Goal: Task Accomplishment & Management: Use online tool/utility

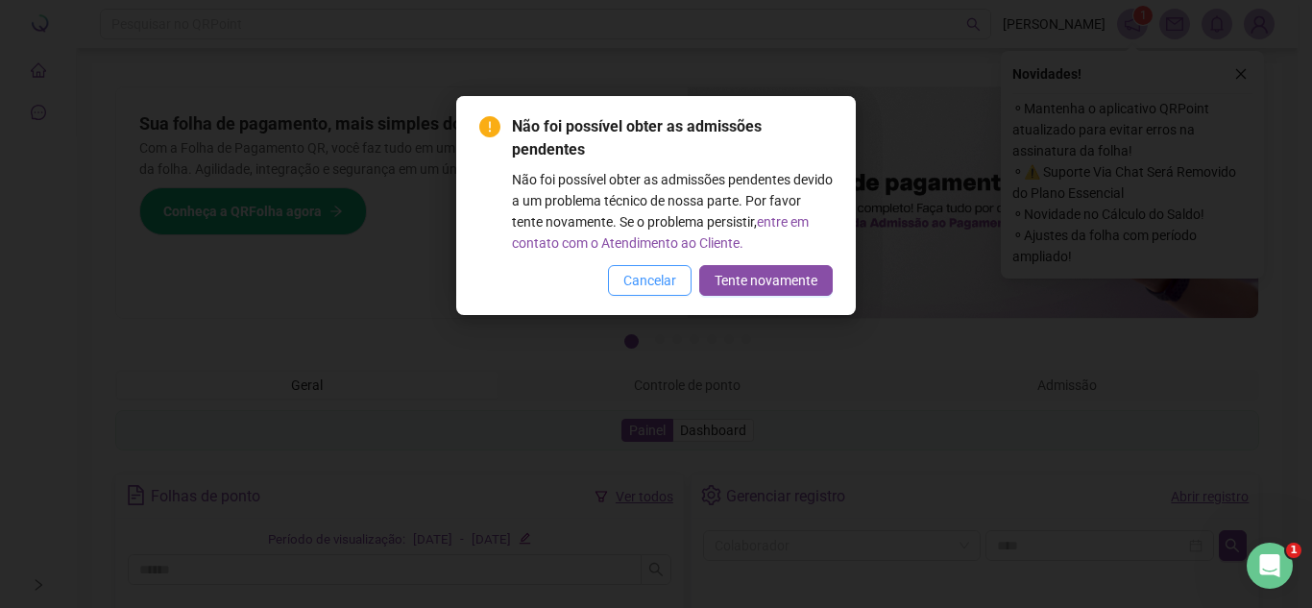
click at [657, 278] on span "Cancelar" at bounding box center [649, 280] width 53 height 21
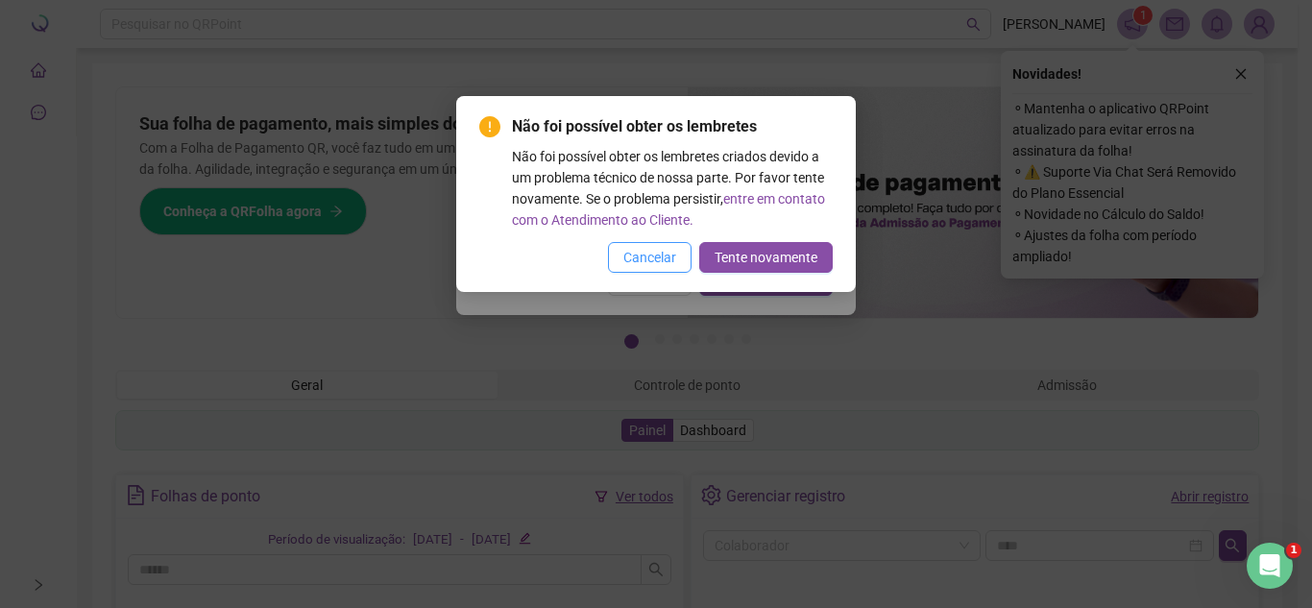
click at [649, 266] on span "Cancelar" at bounding box center [649, 257] width 53 height 21
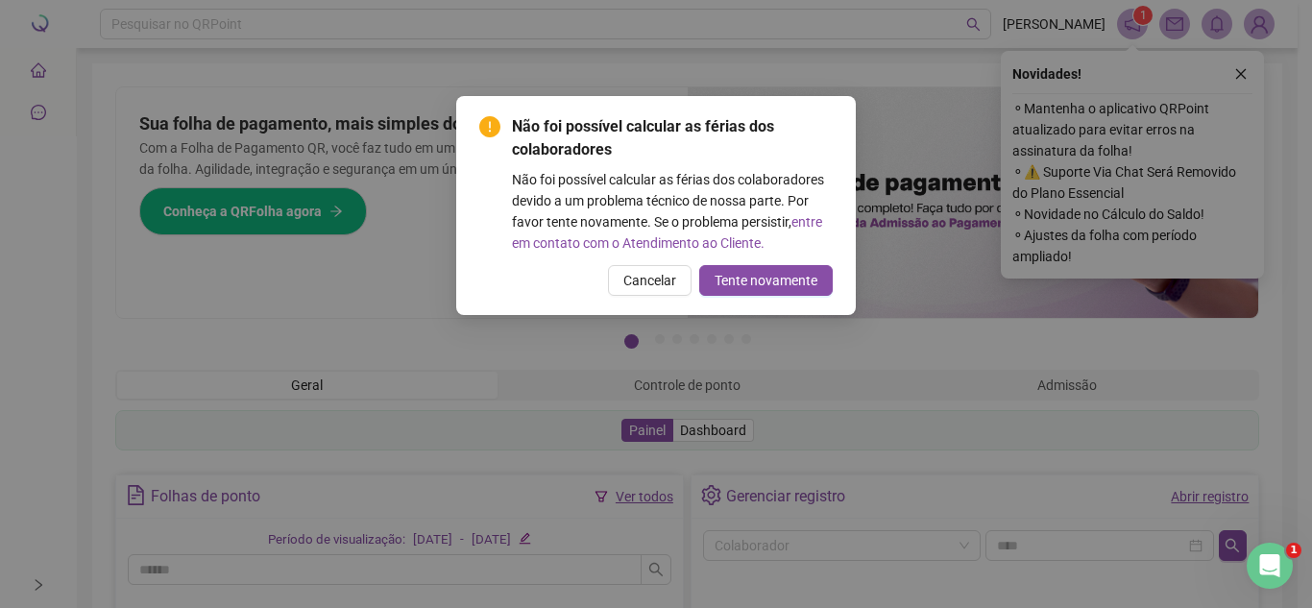
click at [649, 266] on div "Não foi possível obter os lembretes Não foi possível obter os lembretes criados…" at bounding box center [656, 304] width 1312 height 608
click at [654, 277] on span "Cancelar" at bounding box center [649, 280] width 53 height 21
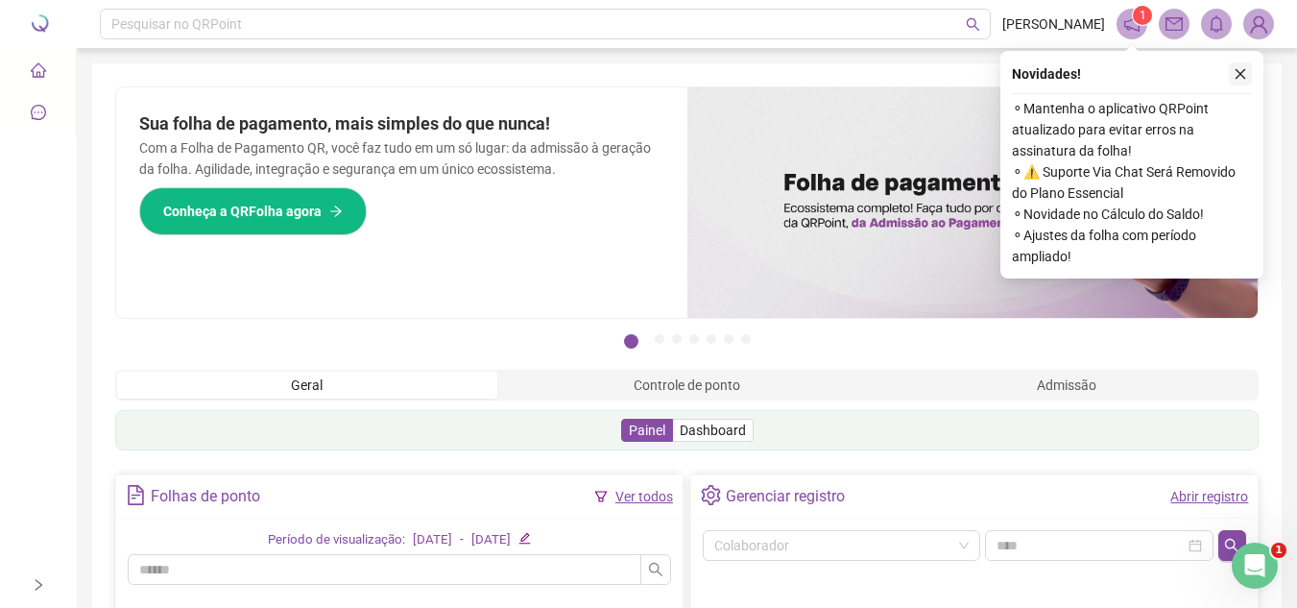
click at [1240, 74] on icon "close" at bounding box center [1240, 73] width 13 height 13
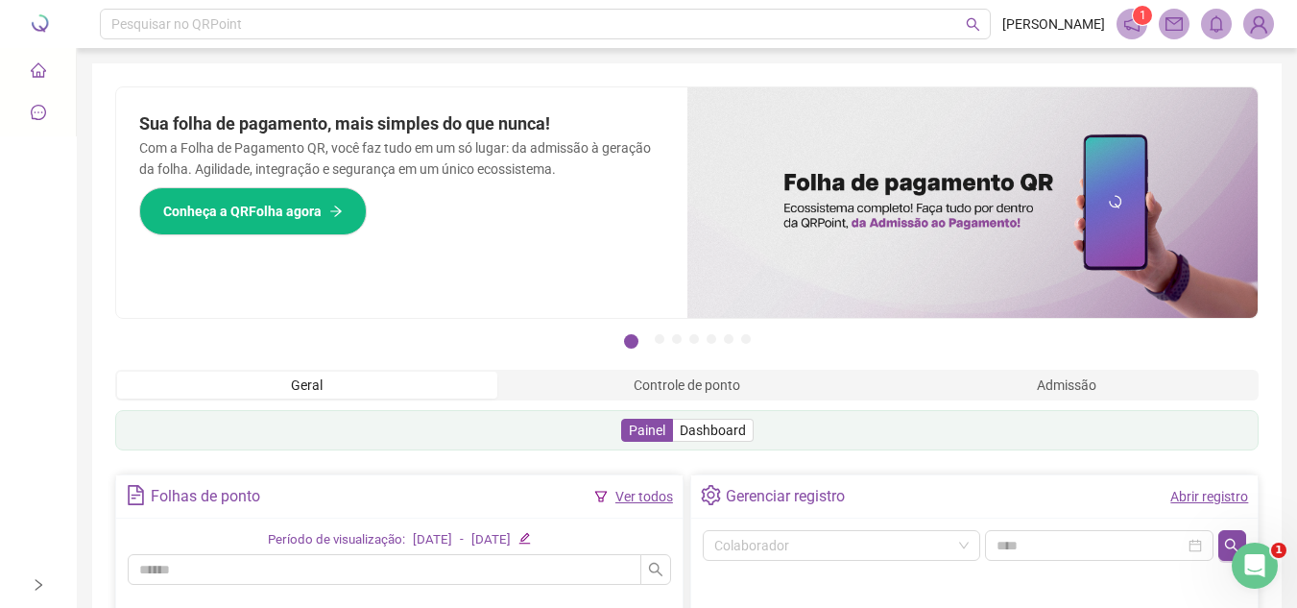
click at [39, 63] on icon "home" at bounding box center [38, 69] width 15 height 15
click at [44, 64] on icon "home" at bounding box center [38, 69] width 15 height 15
click at [27, 71] on li "Painel de controle" at bounding box center [38, 71] width 68 height 38
click at [36, 67] on icon "home" at bounding box center [38, 69] width 15 height 15
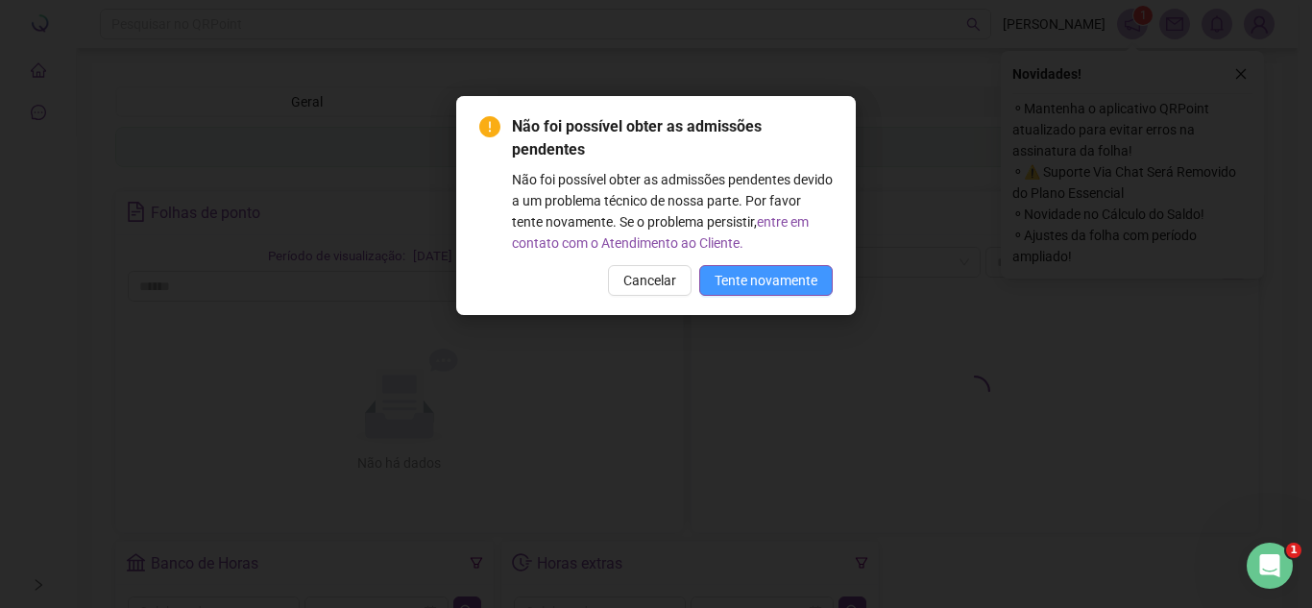
click at [799, 274] on span "Tente novamente" at bounding box center [765, 280] width 103 height 21
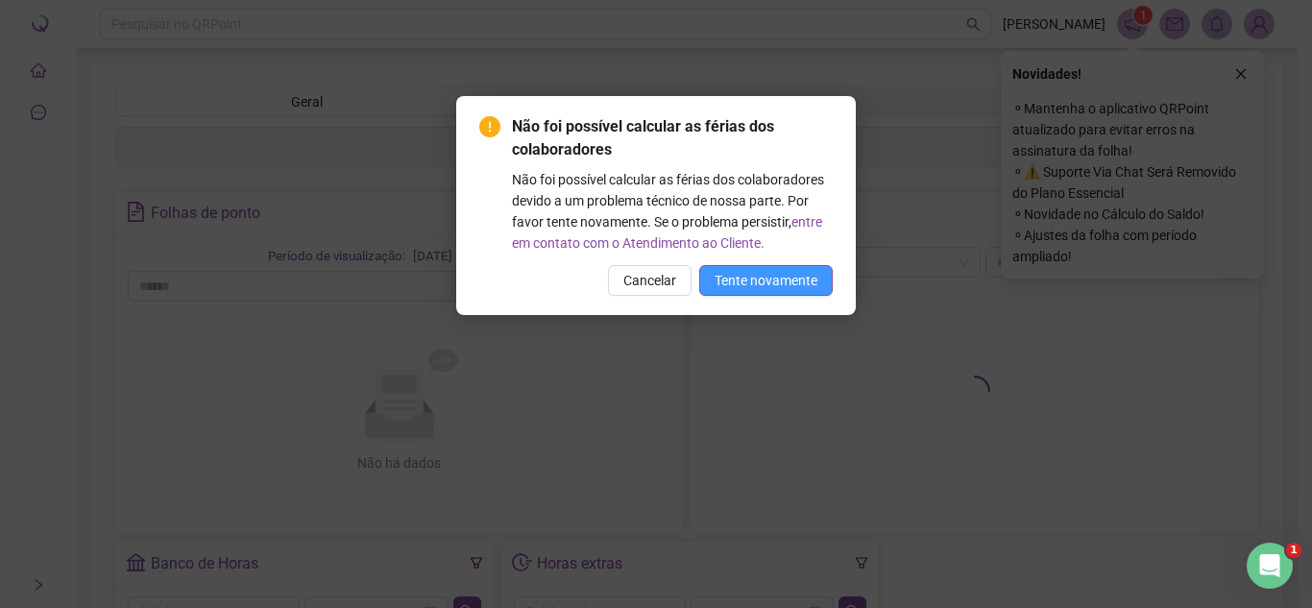
click at [796, 272] on span "Tente novamente" at bounding box center [765, 280] width 103 height 21
click at [799, 251] on div "Não foi possível calcular as férias dos colaboradores devido a um problema técn…" at bounding box center [672, 211] width 321 height 84
click at [801, 253] on div "Não foi possível calcular as férias dos colaboradores devido a um problema técn…" at bounding box center [672, 211] width 321 height 84
click at [797, 267] on button "Tente novamente" at bounding box center [765, 280] width 133 height 31
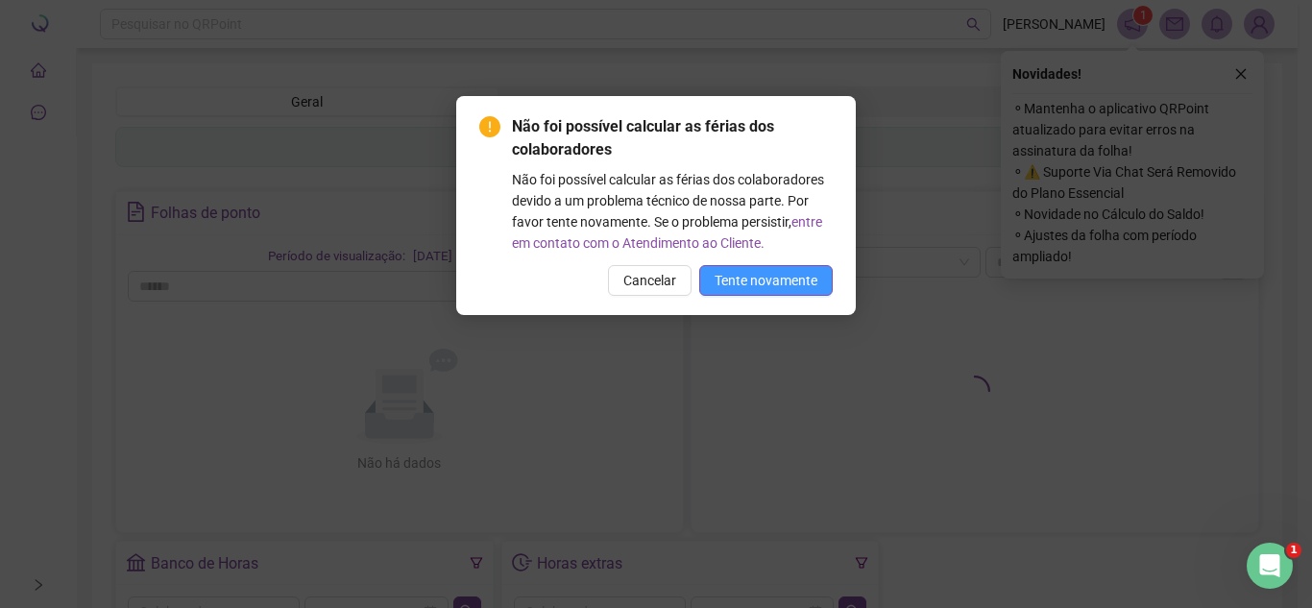
click at [799, 278] on span "Tente novamente" at bounding box center [765, 280] width 103 height 21
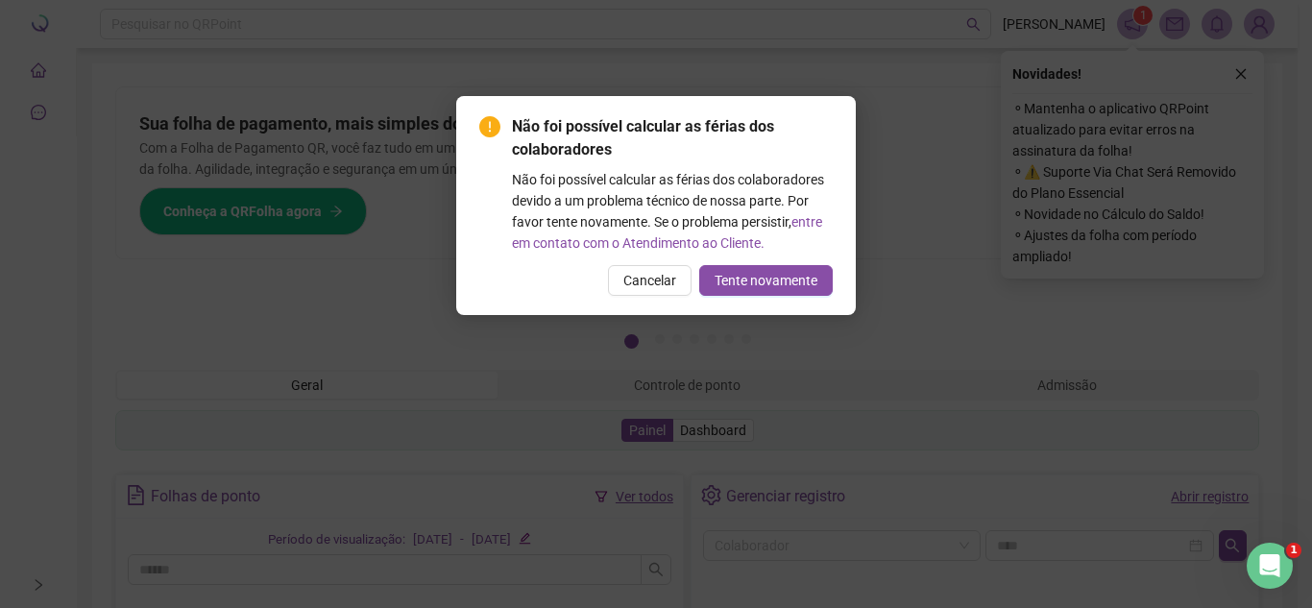
click at [797, 280] on body "Painel de controle Comunicação Pesquisar no QRPoint BRENDA 1 Pague o QRPoint co…" at bounding box center [648, 304] width 1297 height 608
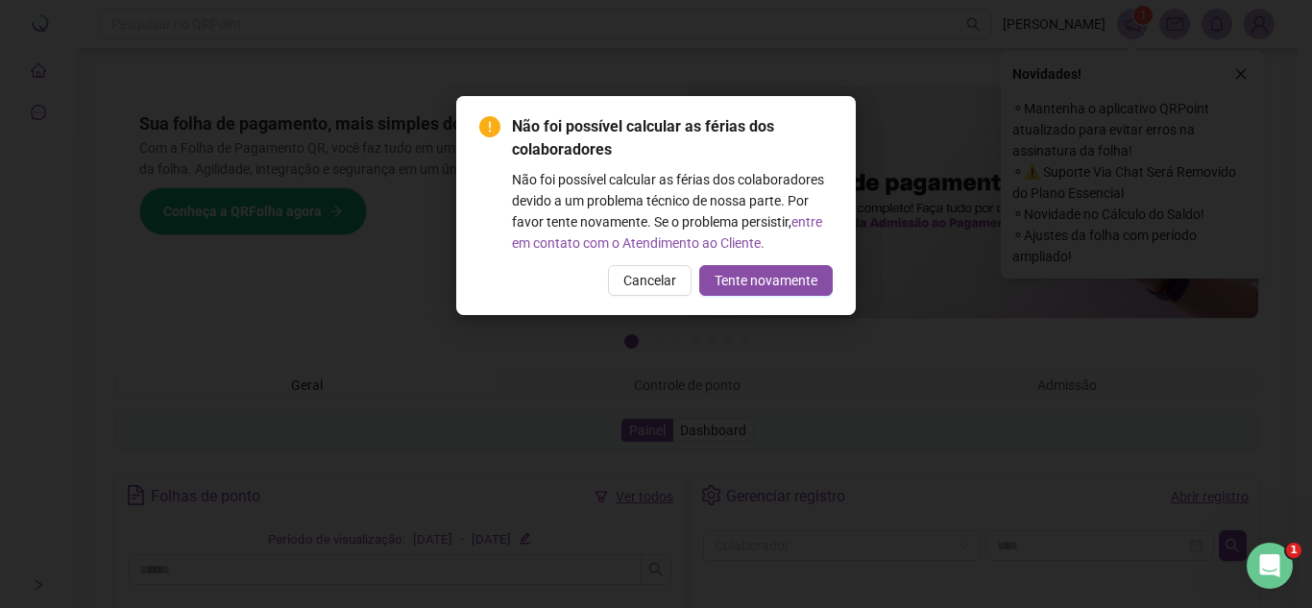
click at [795, 278] on span "Tente novamente" at bounding box center [765, 280] width 103 height 21
click at [791, 276] on span "Tente novamente" at bounding box center [765, 280] width 103 height 21
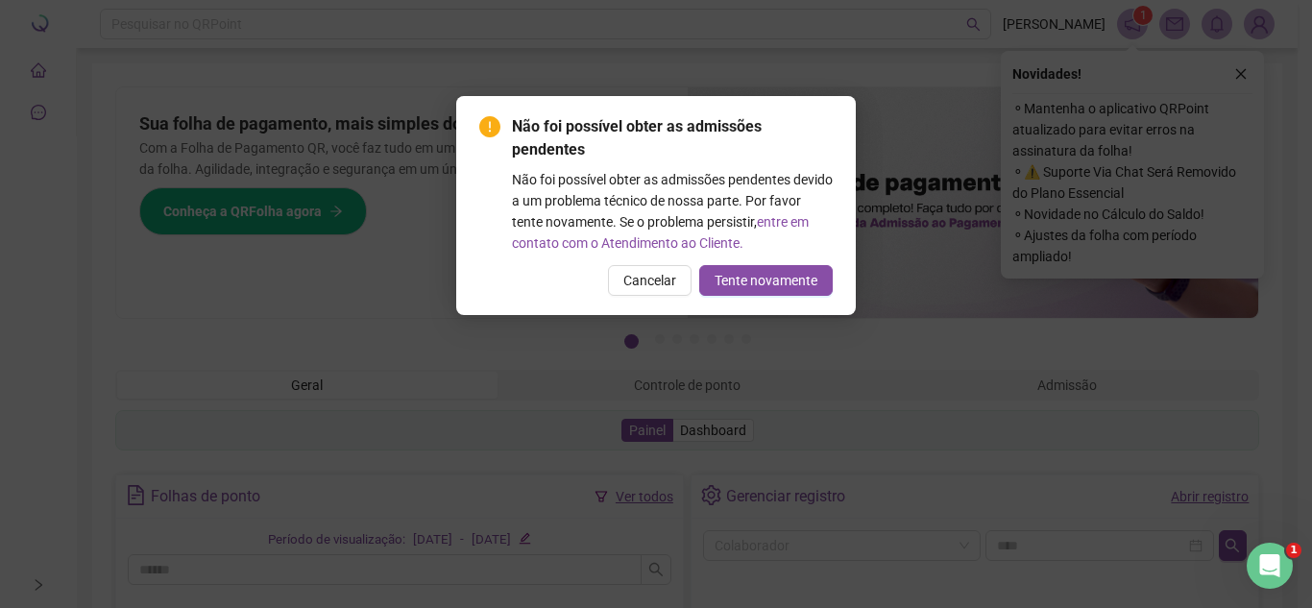
click at [792, 278] on div "Não foi possível calcular as férias dos colaboradores Não foi possível calcular…" at bounding box center [656, 304] width 1312 height 608
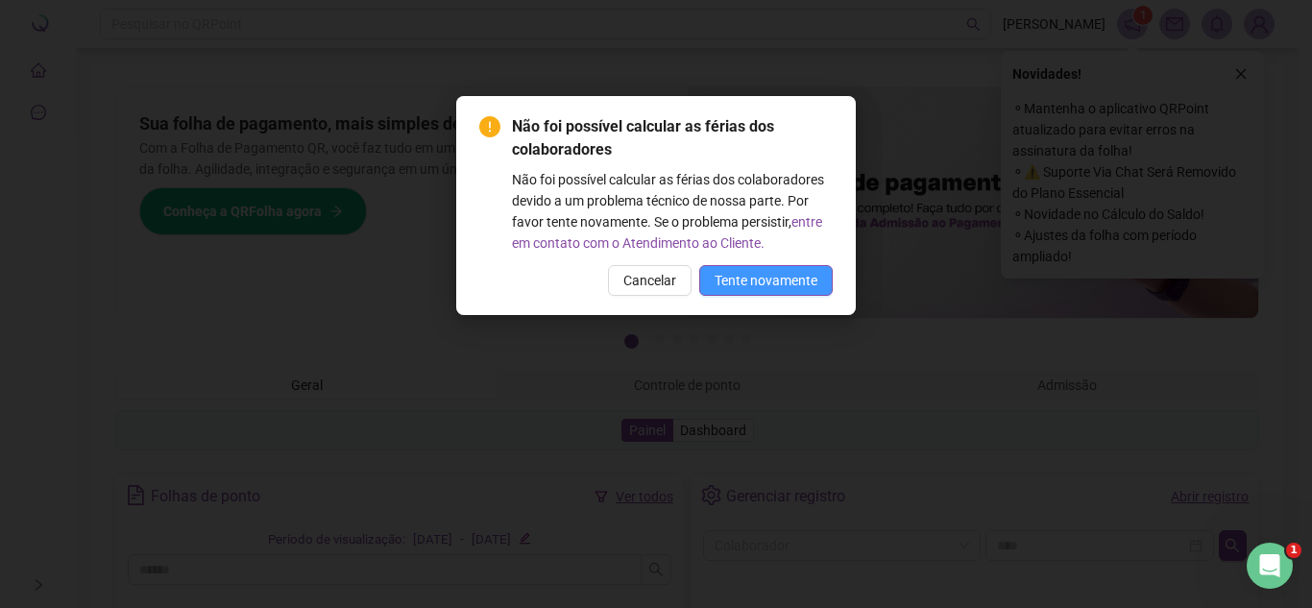
click at [791, 278] on span "Tente novamente" at bounding box center [765, 280] width 103 height 21
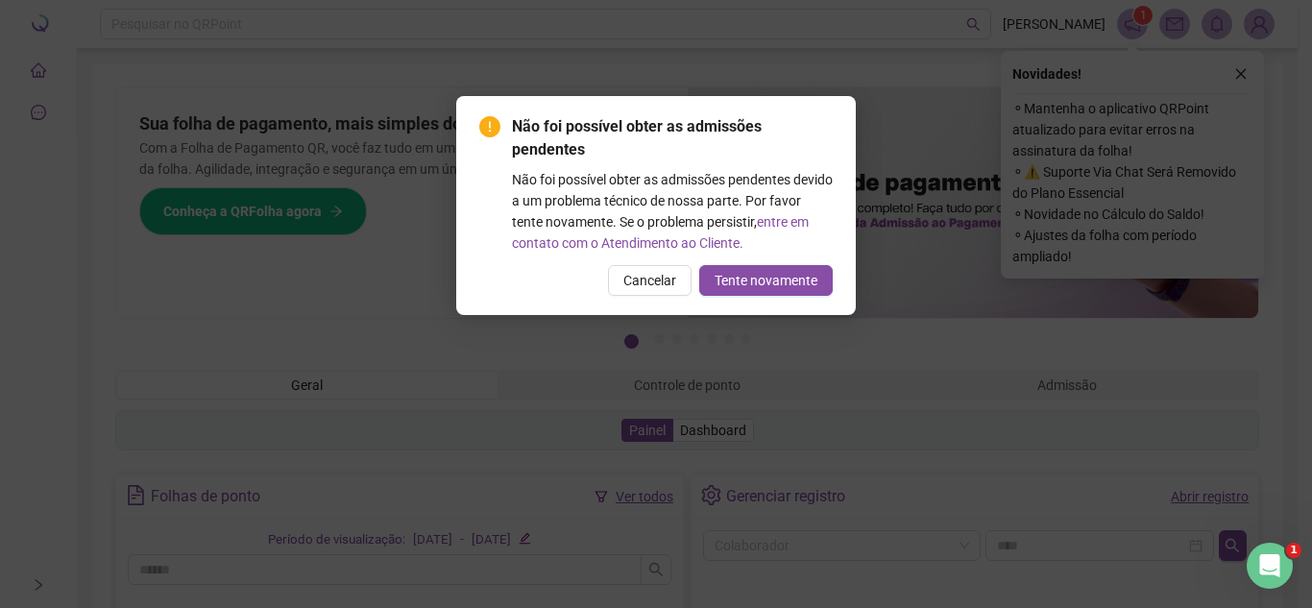
click at [791, 278] on body "Painel de controle Comunicação Pesquisar no QRPoint BRENDA 1 Pague o QRPoint co…" at bounding box center [648, 304] width 1297 height 608
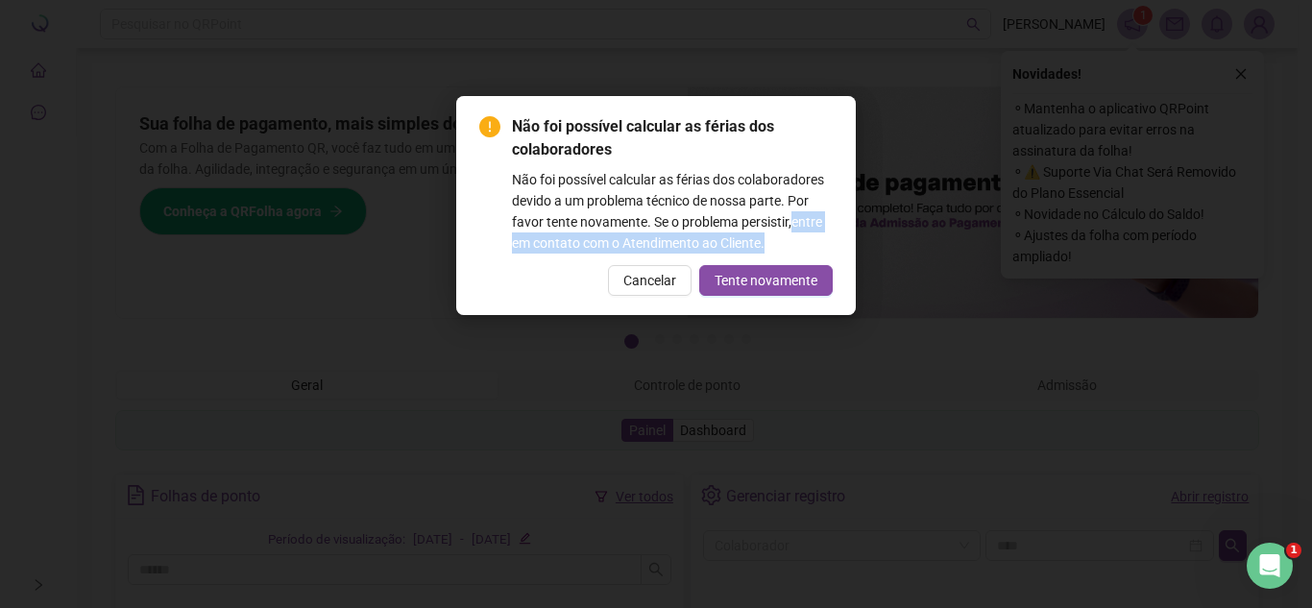
click at [791, 278] on div "Não foi possível calcular as férias dos colaboradores Não foi possível calcular…" at bounding box center [656, 304] width 1312 height 608
click at [791, 280] on span "Tente novamente" at bounding box center [765, 280] width 103 height 21
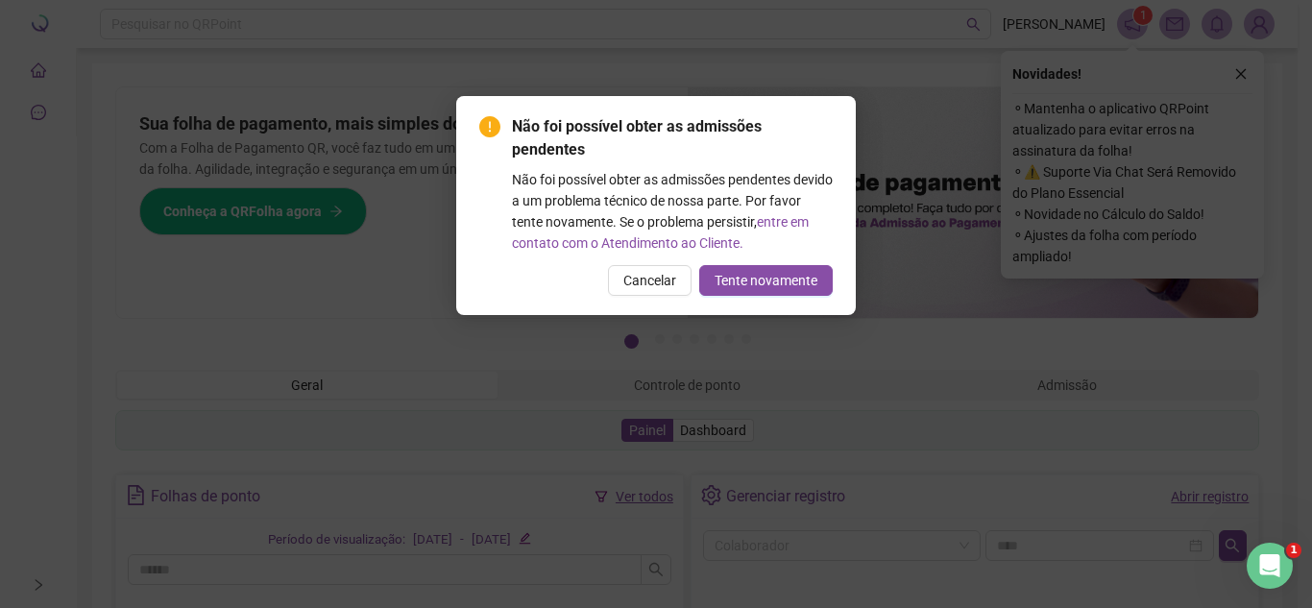
click at [791, 280] on div "Não foi possível calcular as férias dos colaboradores Não foi possível calcular…" at bounding box center [656, 304] width 1312 height 608
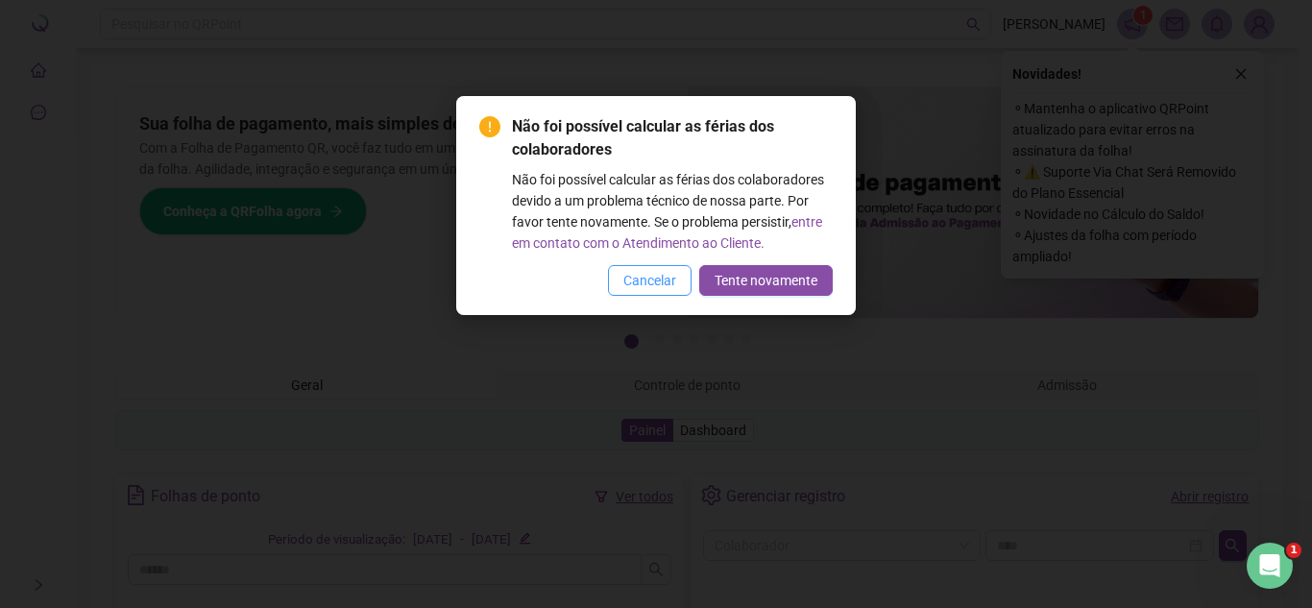
click at [684, 282] on button "Cancelar" at bounding box center [650, 280] width 84 height 31
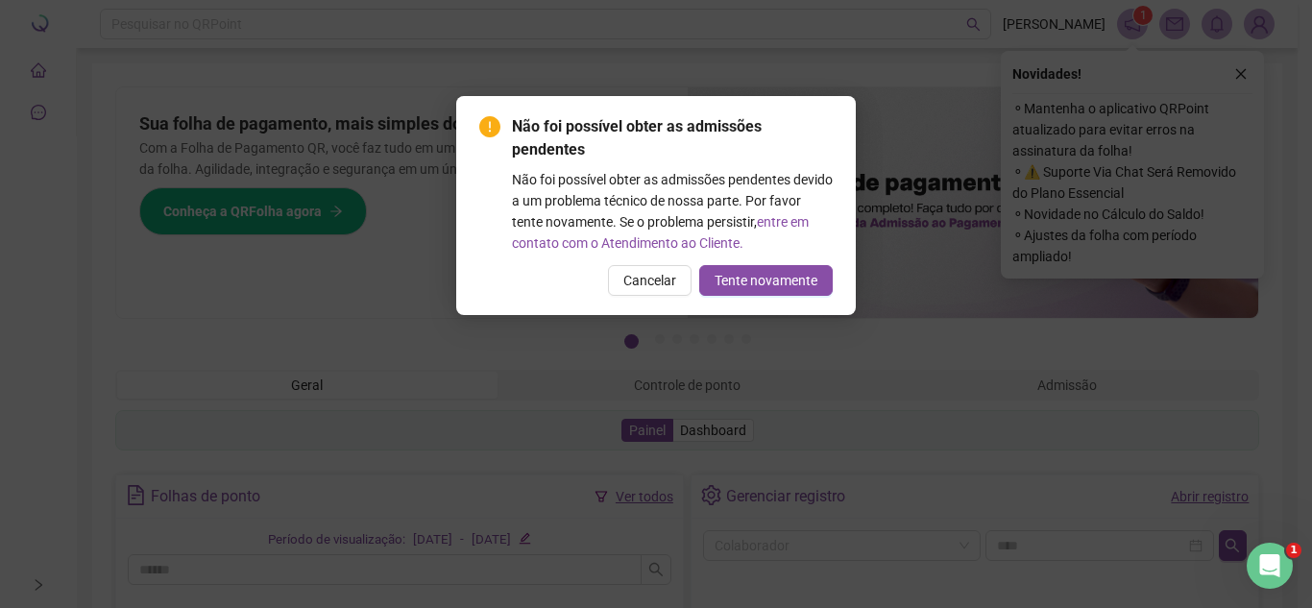
click at [678, 280] on button "Cancelar" at bounding box center [650, 280] width 84 height 31
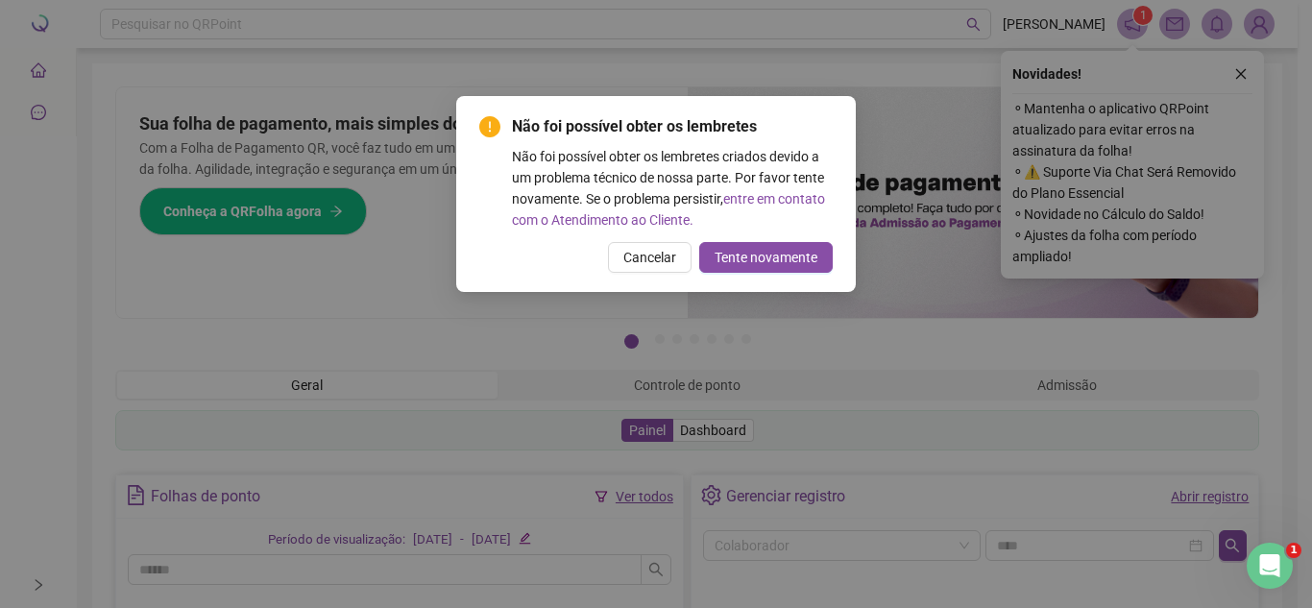
click at [678, 280] on div "Não foi possível obter as admissões pendentes Não foi possível obter as admissõ…" at bounding box center [656, 304] width 1312 height 608
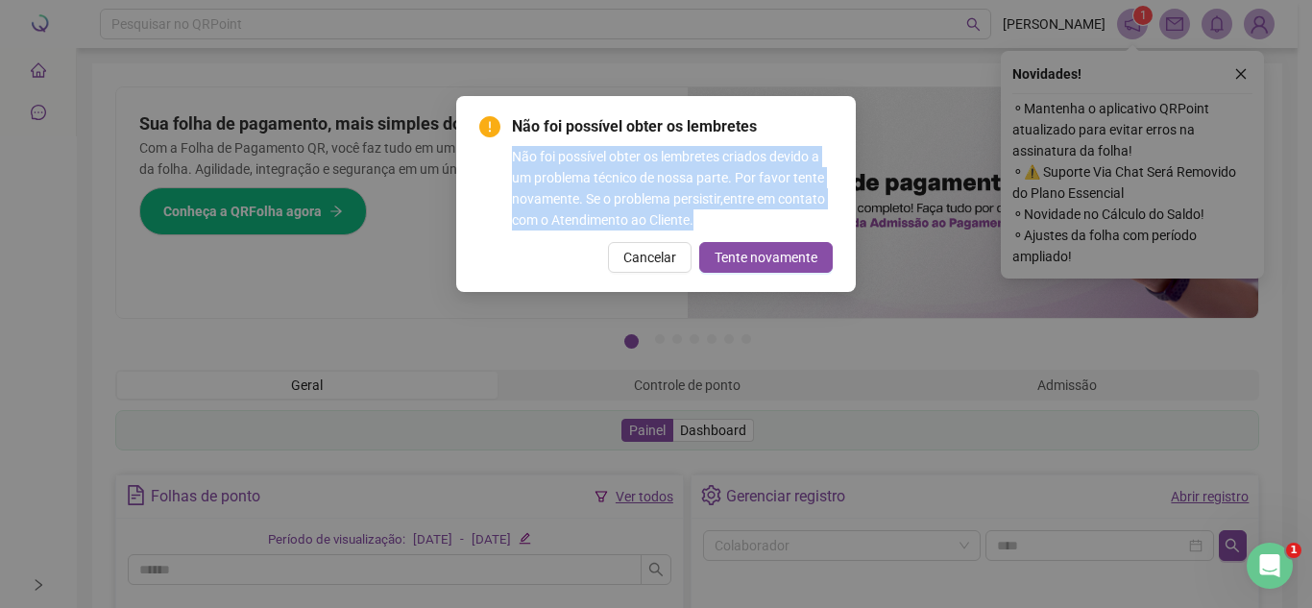
click at [676, 280] on div "Não foi possível obter os lembretes Não foi possível obter os lembretes criados…" at bounding box center [655, 194] width 399 height 196
click at [669, 268] on button "Cancelar" at bounding box center [650, 257] width 84 height 31
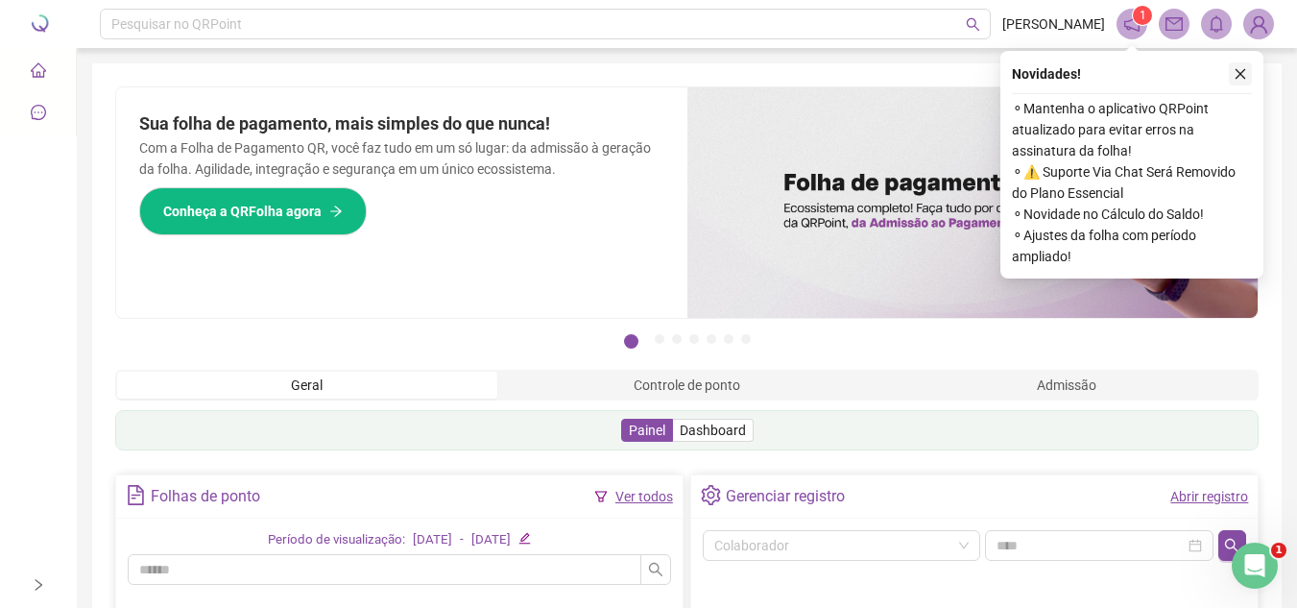
click at [1243, 81] on button "button" at bounding box center [1240, 73] width 23 height 23
